Goal: Task Accomplishment & Management: Complete application form

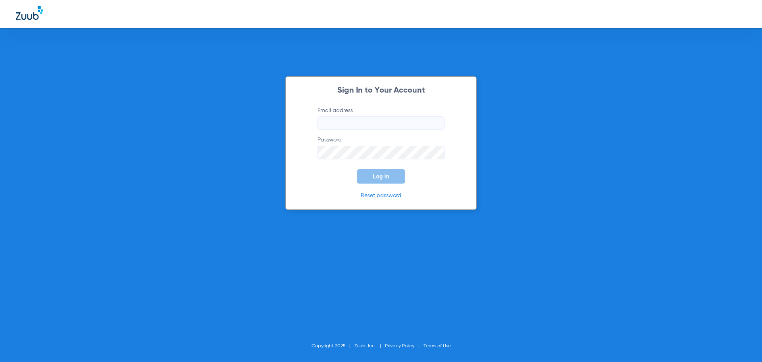
type input "[PERSON_NAME][EMAIL_ADDRESS][PERSON_NAME][DOMAIN_NAME]"
click at [416, 126] on input "[PERSON_NAME][EMAIL_ADDRESS][PERSON_NAME][DOMAIN_NAME]" at bounding box center [381, 122] width 127 height 13
drag, startPoint x: 351, startPoint y: 178, endPoint x: 343, endPoint y: 177, distance: 8.8
click at [343, 177] on form "Email address [PERSON_NAME][EMAIL_ADDRESS][PERSON_NAME][DOMAIN_NAME] Password L…" at bounding box center [381, 144] width 151 height 77
click at [381, 176] on span "Log In" at bounding box center [381, 176] width 17 height 6
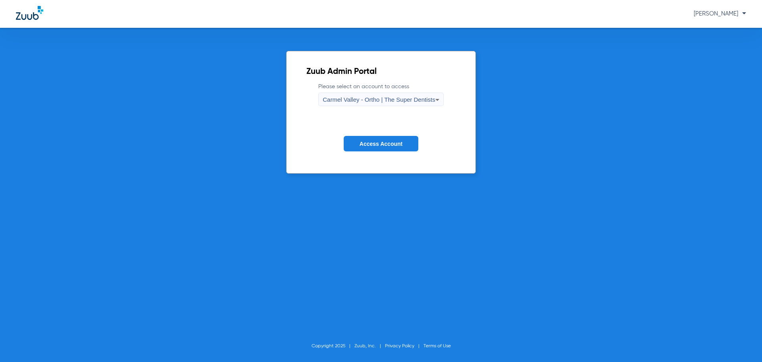
click at [368, 96] on div "Carmel Valley - Ortho | The Super Dentists" at bounding box center [379, 99] width 112 height 13
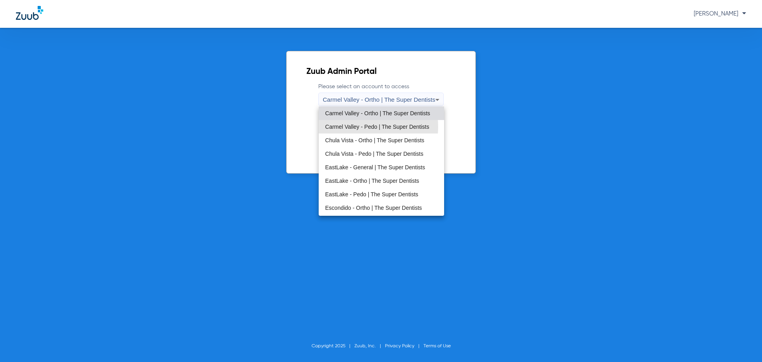
click at [352, 126] on span "Carmel Valley - Pedo | The Super Dentists" at bounding box center [377, 127] width 104 height 6
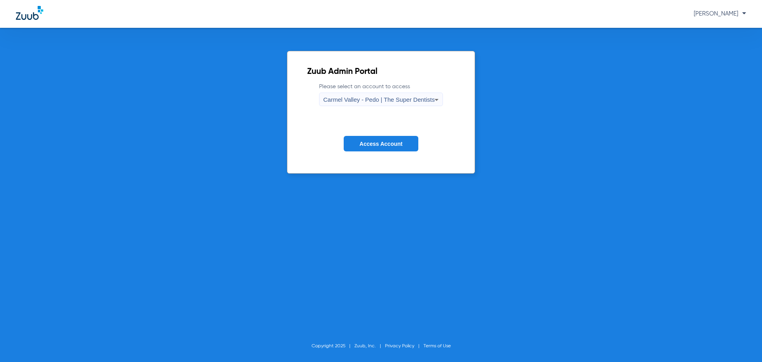
click at [355, 100] on span "Carmel Valley - Pedo | The Super Dentists" at bounding box center [379, 99] width 112 height 7
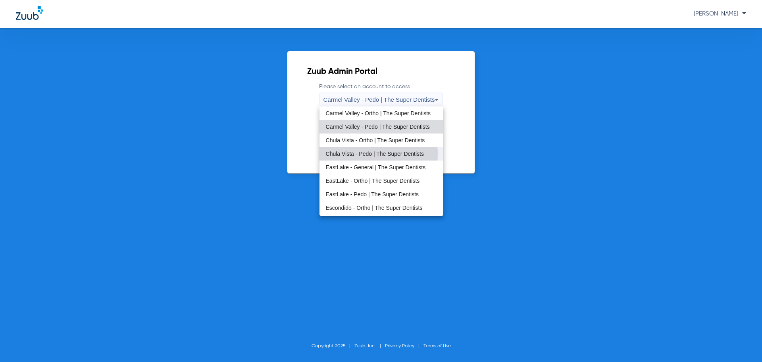
click at [355, 154] on span "Chula Vista - Pedo | The Super Dentists" at bounding box center [375, 154] width 98 height 6
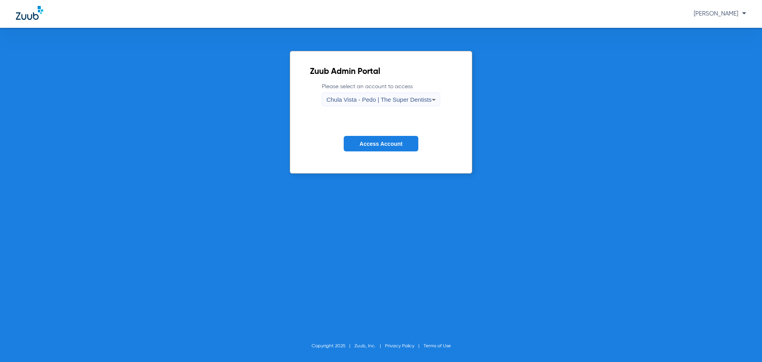
click at [383, 142] on span "Access Account" at bounding box center [381, 144] width 43 height 6
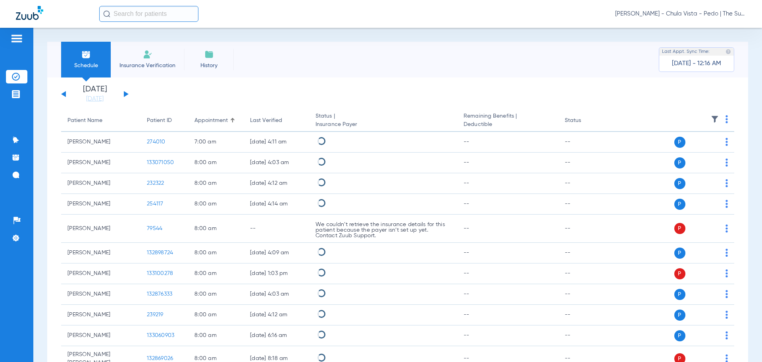
click at [144, 56] on img at bounding box center [148, 55] width 10 height 10
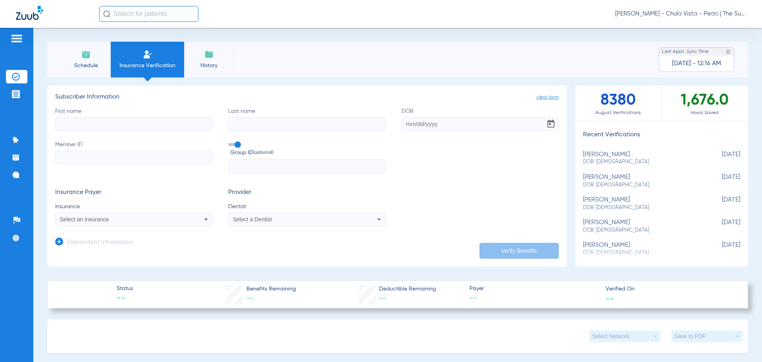
click at [76, 125] on input "First name" at bounding box center [133, 123] width 157 height 13
drag, startPoint x: 387, startPoint y: 62, endPoint x: 375, endPoint y: 70, distance: 14.4
click at [387, 62] on div "Schedule Insurance Verification History Last Appt. Sync Time: [DATE] - 12:16 AM" at bounding box center [397, 60] width 701 height 36
click at [127, 128] on input "First name Required" at bounding box center [133, 123] width 157 height 13
type input "a"
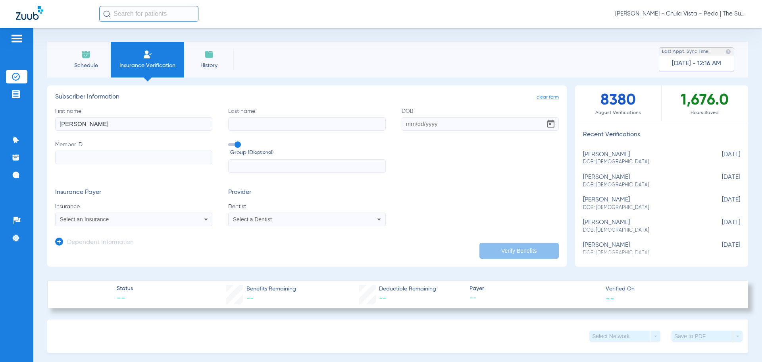
type input "[PERSON_NAME]"
click at [282, 120] on input "Last name" at bounding box center [306, 123] width 157 height 13
type input "[PERSON_NAME]"
click at [423, 123] on input "DOB" at bounding box center [480, 123] width 157 height 13
type input "[DATE]"
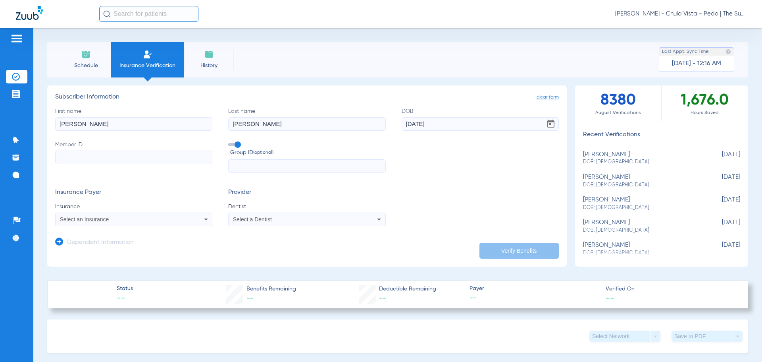
click at [55, 158] on app-manual-verification-form "clear form Subscriber Information First name [PERSON_NAME] Last name [PERSON_NA…" at bounding box center [307, 175] width 520 height 181
click at [61, 156] on input "Member ID" at bounding box center [133, 156] width 157 height 13
click at [101, 158] on input "Member ID Required" at bounding box center [133, 156] width 157 height 13
paste input "01445253500"
type input "01445253500"
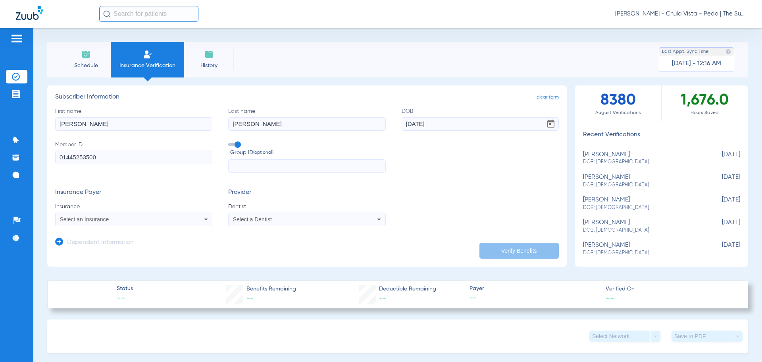
click at [79, 216] on div "Select an Insurance" at bounding box center [134, 219] width 156 height 10
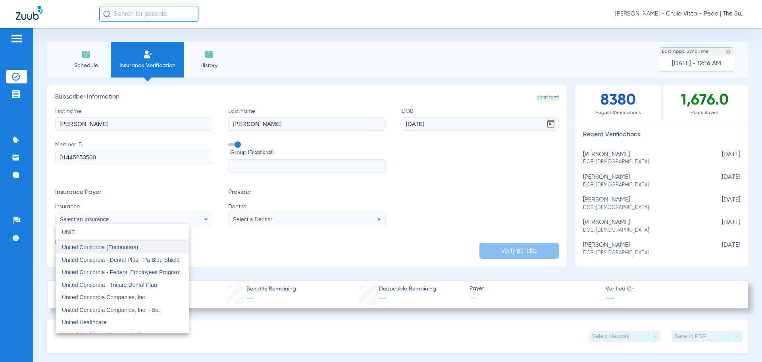
type input "UNIT"
click at [100, 246] on span "United Concordia (Encounters)" at bounding box center [100, 247] width 76 height 6
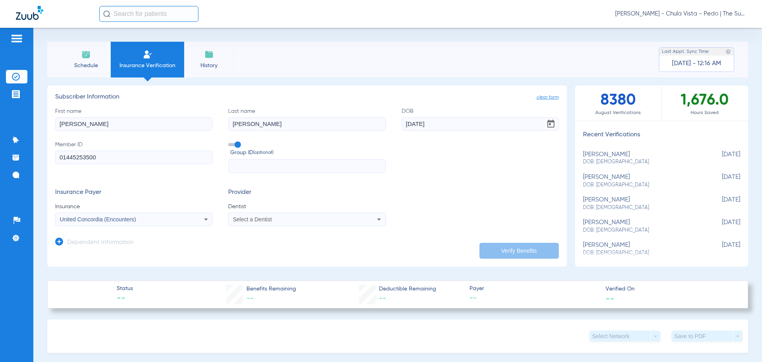
click at [279, 221] on div "Select a Dentist" at bounding box center [292, 219] width 119 height 6
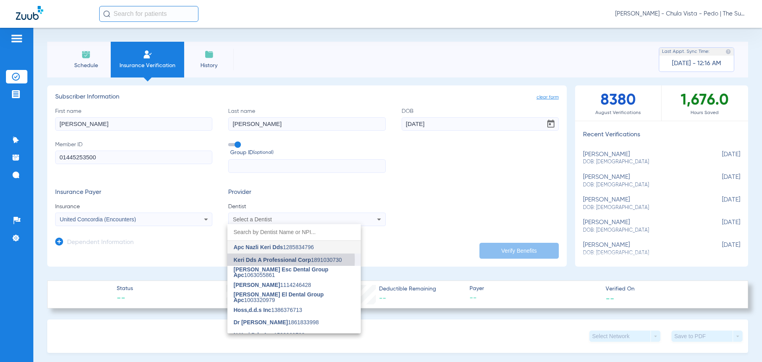
click at [266, 260] on span "Keri Dds A Professional Corp" at bounding box center [272, 259] width 77 height 6
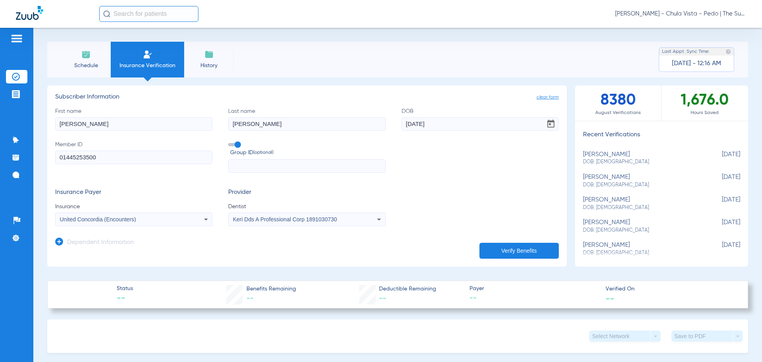
click at [518, 249] on button "Verify Benefits" at bounding box center [518, 251] width 79 height 16
type input "[PERSON_NAME]"
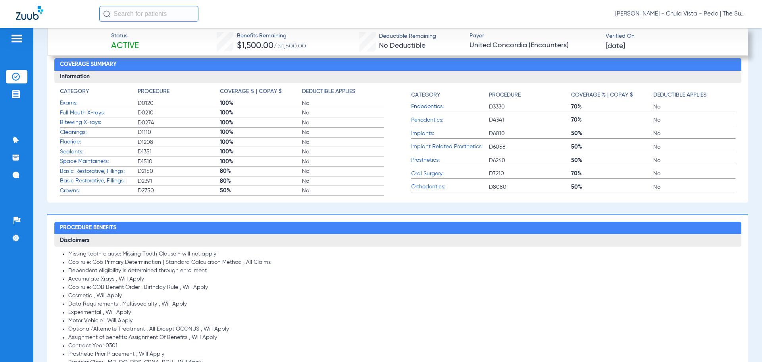
scroll to position [595, 0]
